Goal: Check status

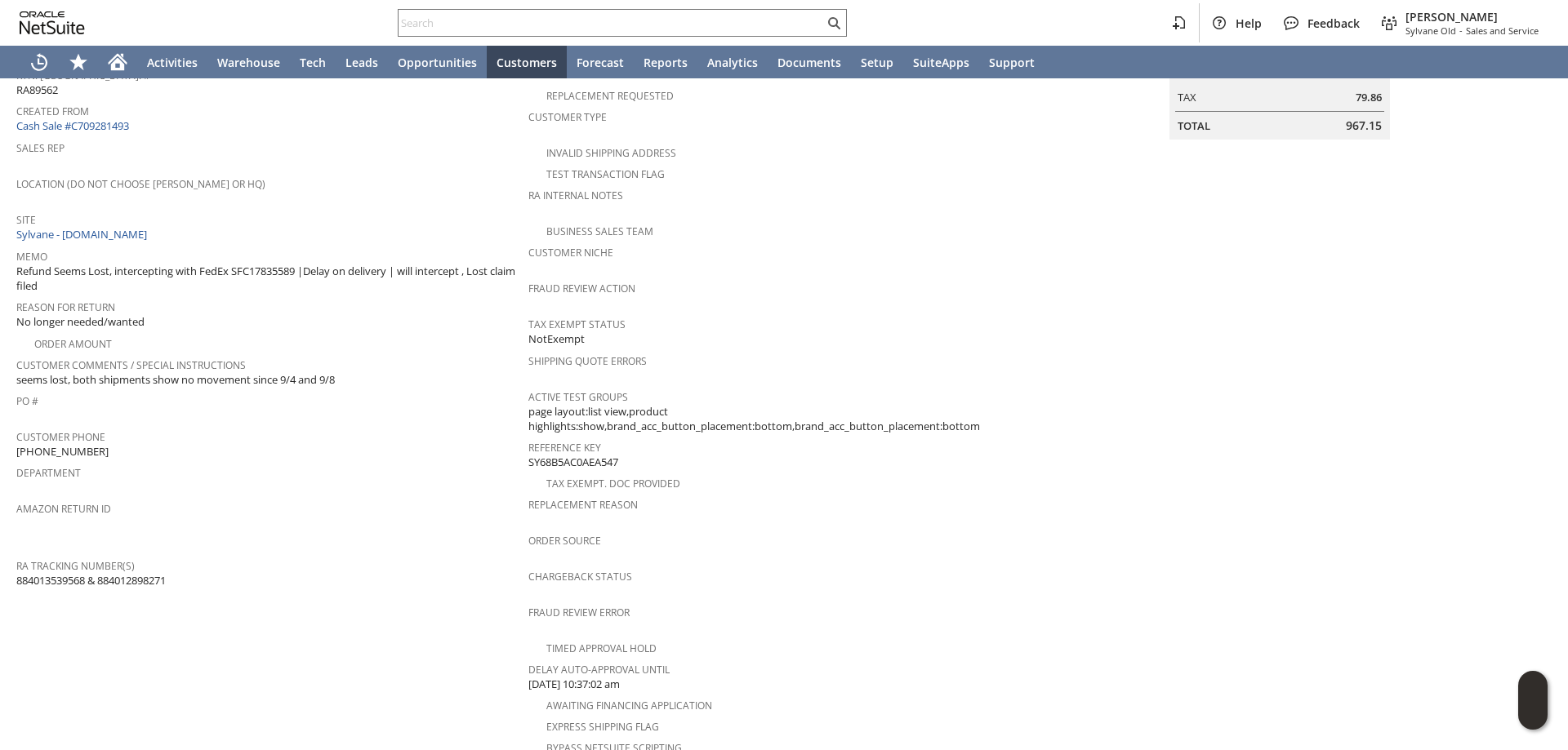
scroll to position [537, 0]
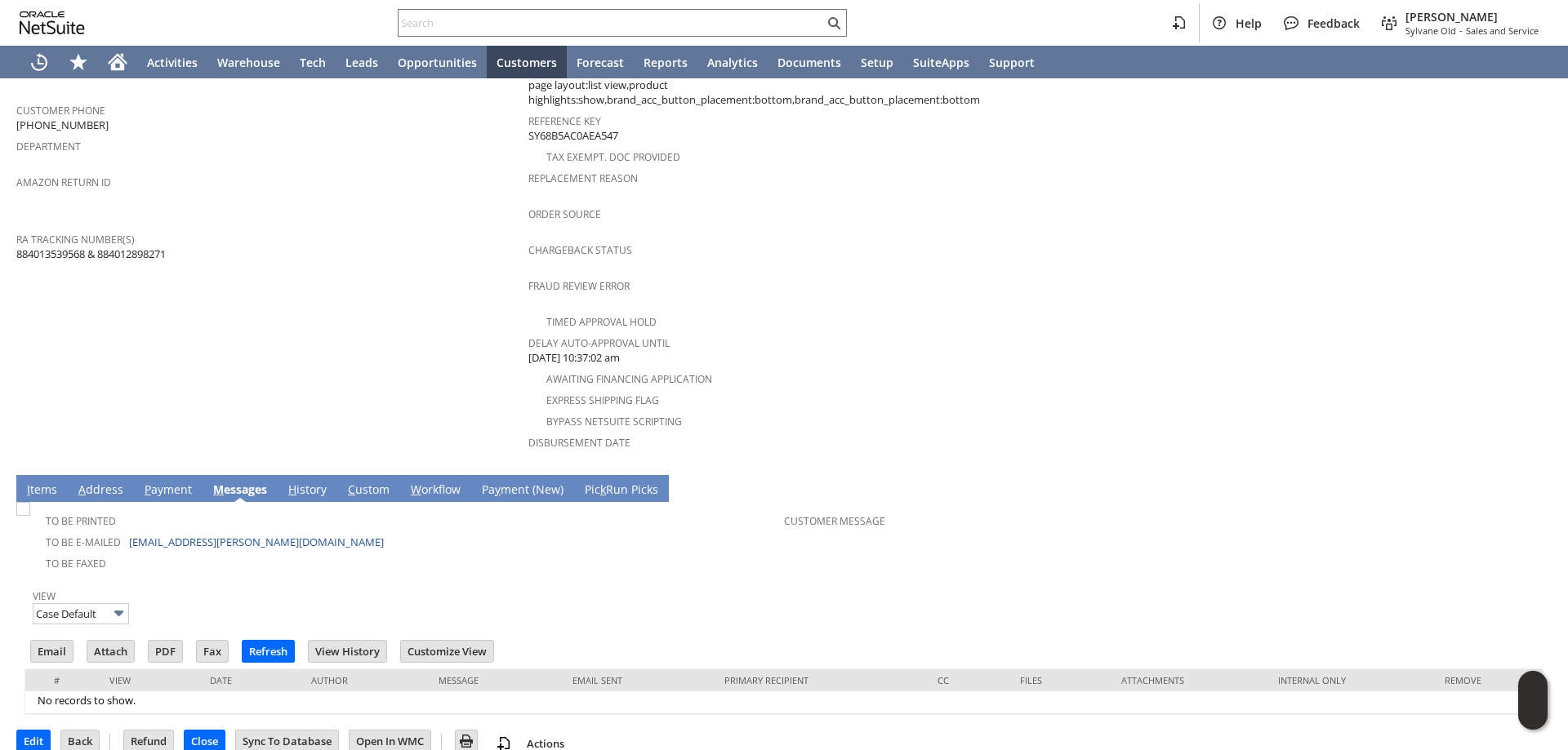
click at [51, 482] on link "I tems" at bounding box center [42, 491] width 38 height 18
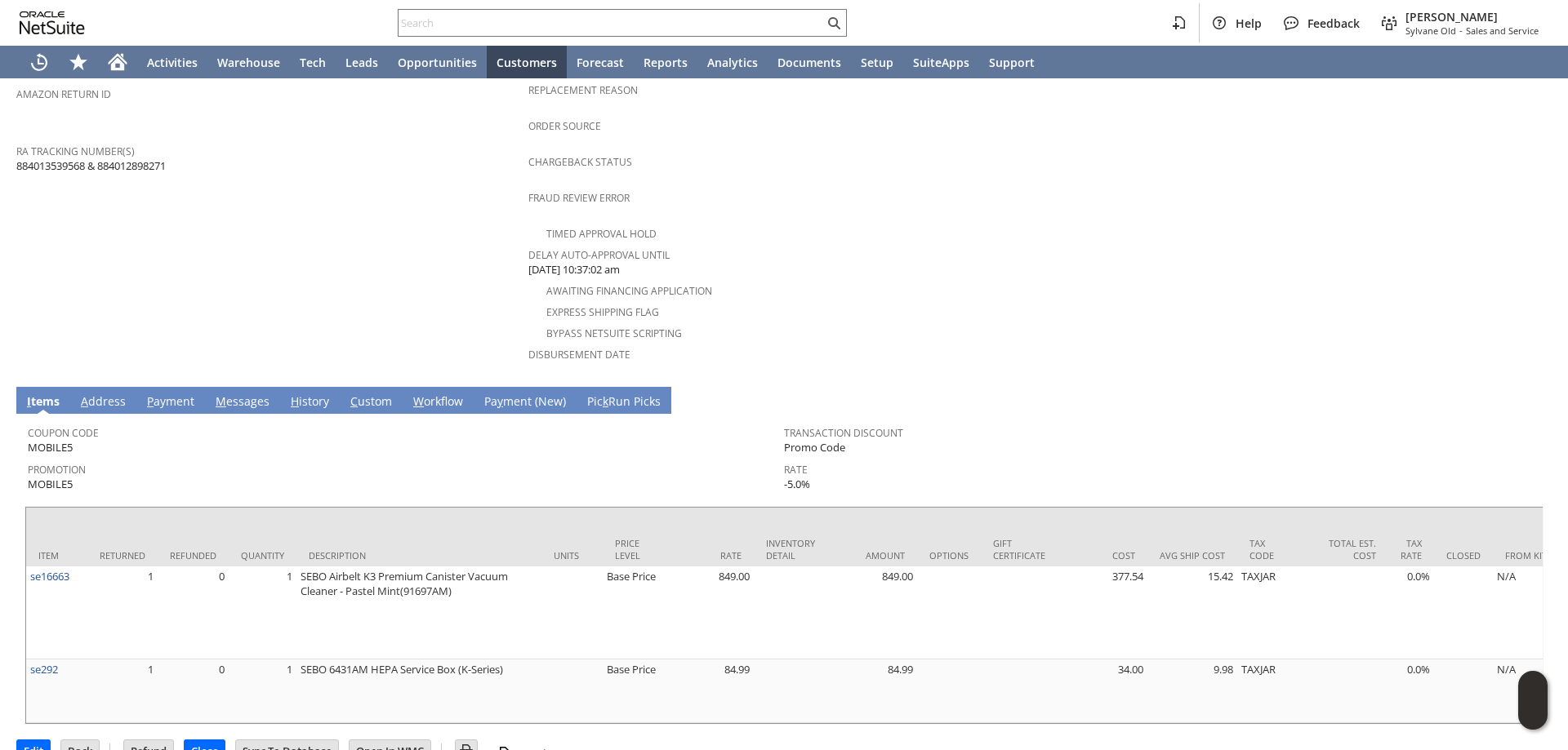
scroll to position [646, 0]
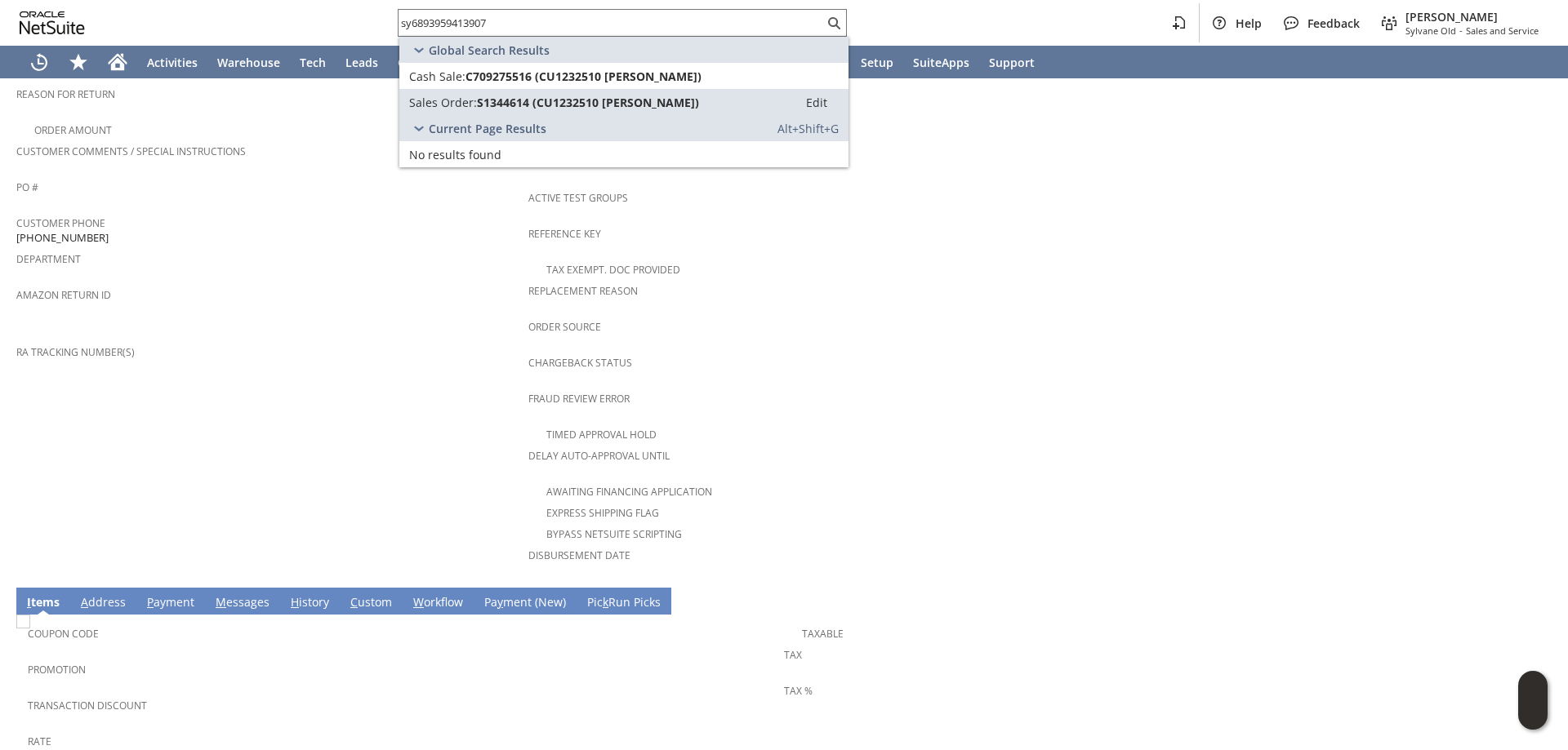
click at [326, 444] on td "Customer CU37910 KATE MARRA Date 2/11/2005 Rtn. Auth. # RA10055 Created From Sa…" at bounding box center [272, 184] width 512 height 792
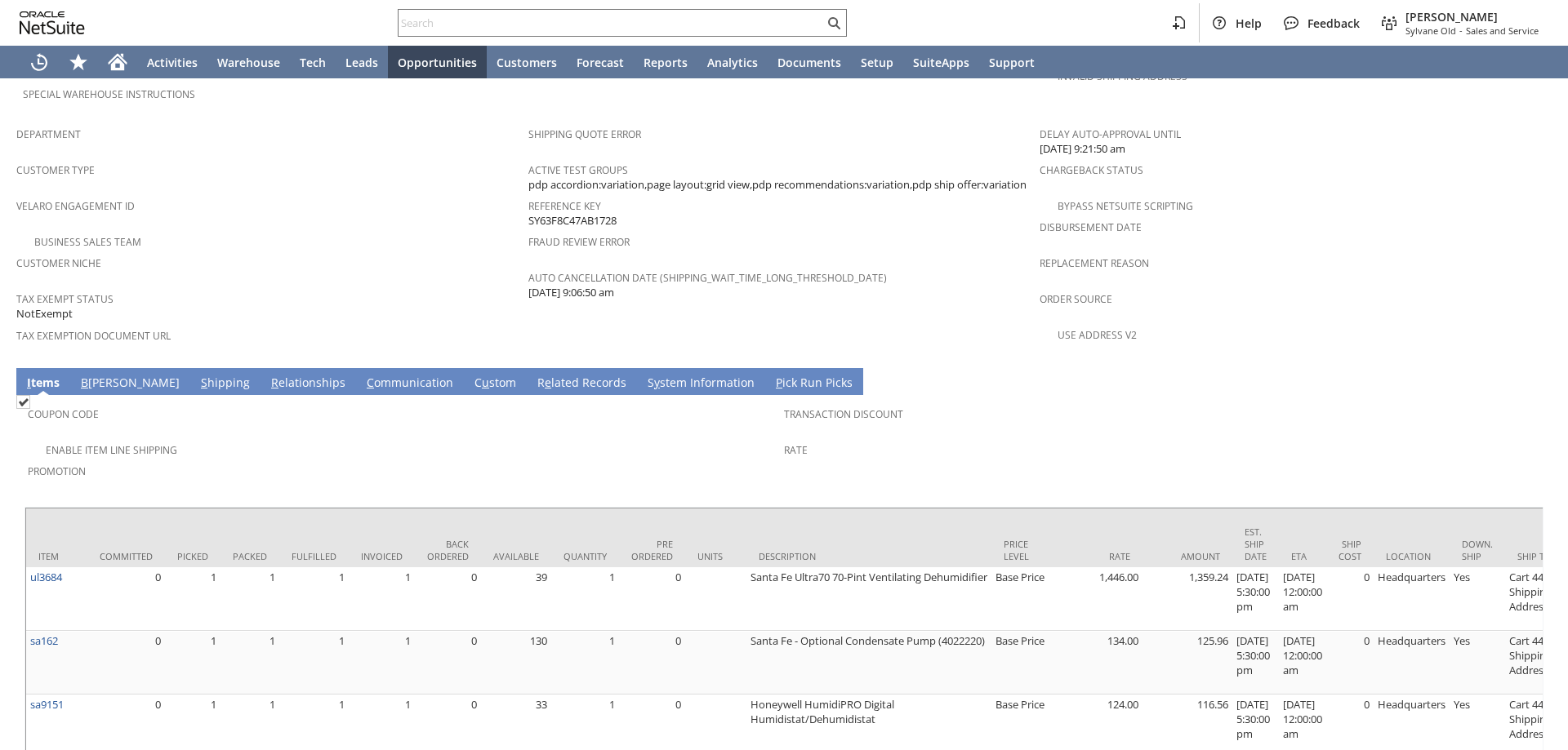
scroll to position [987, 0]
